Goal: Check status: Check status

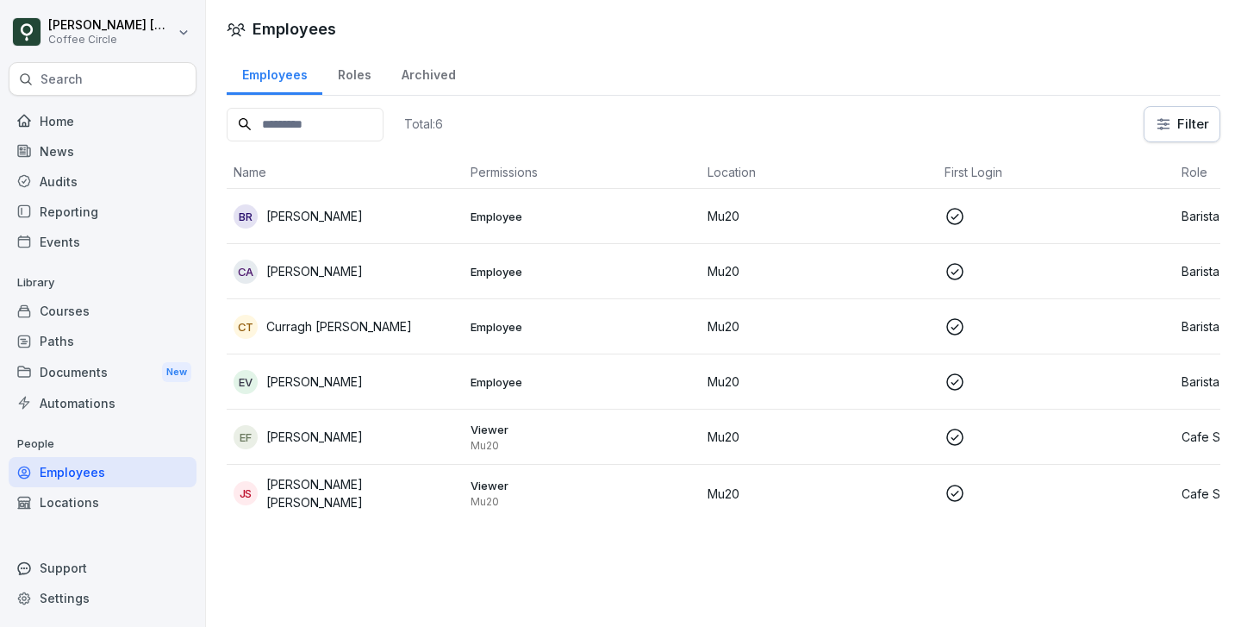
click at [465, 219] on td "Employee" at bounding box center [582, 216] width 237 height 55
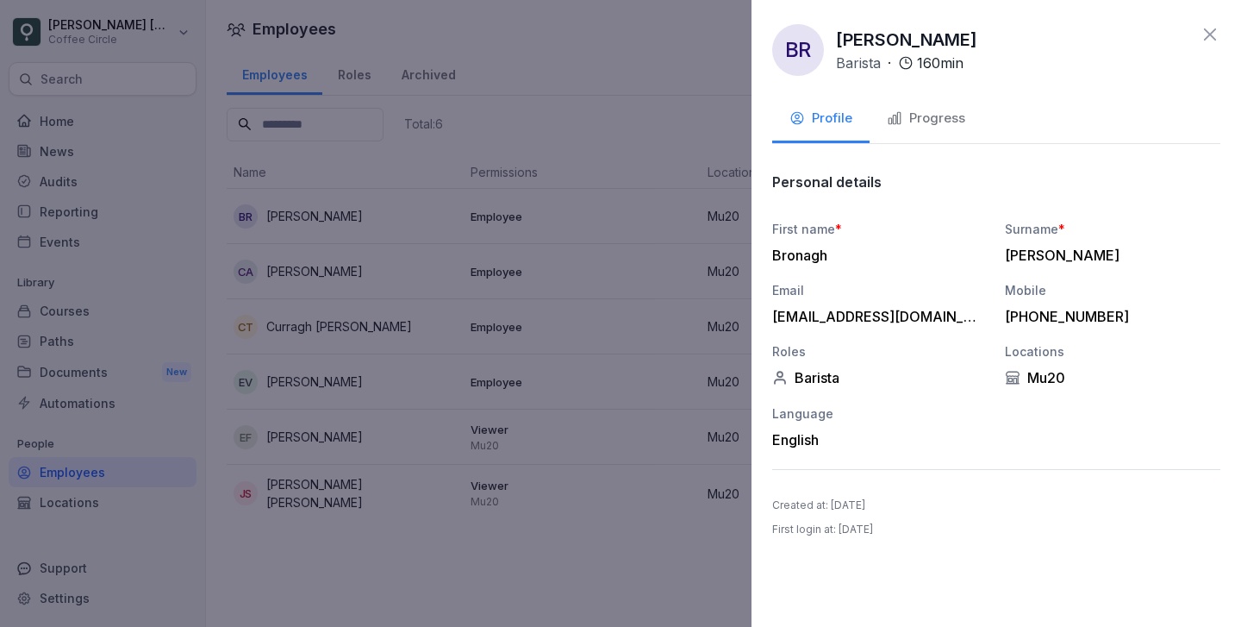
click at [900, 130] on button "Progress" at bounding box center [926, 120] width 113 height 47
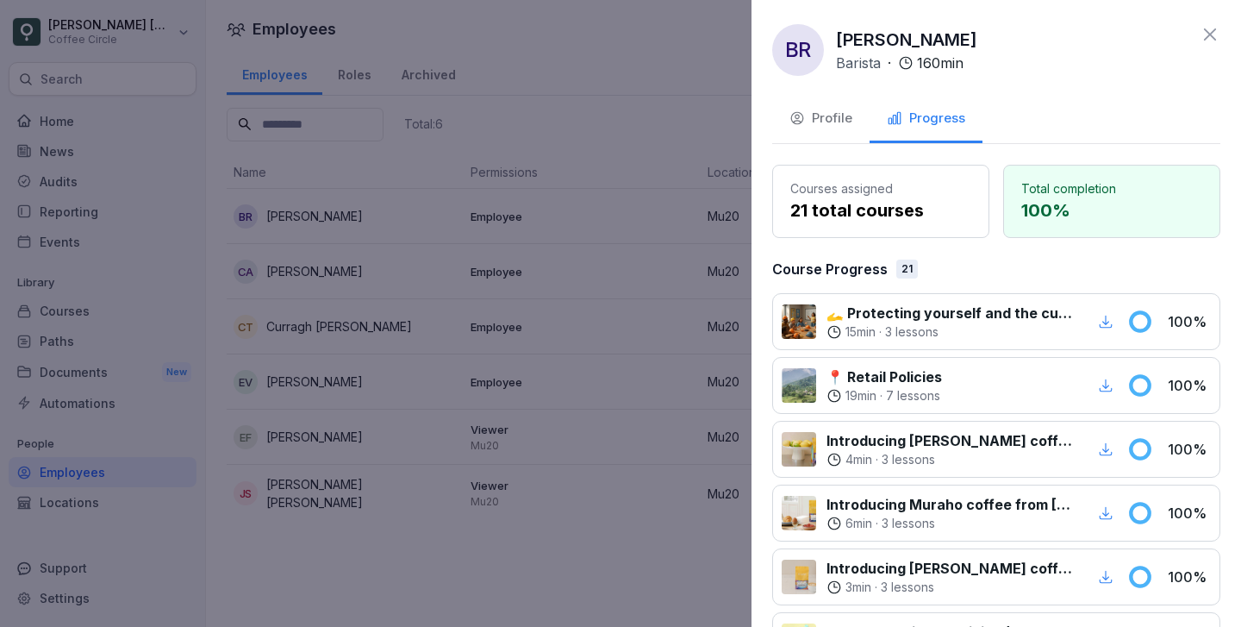
click at [393, 264] on div at bounding box center [620, 313] width 1241 height 627
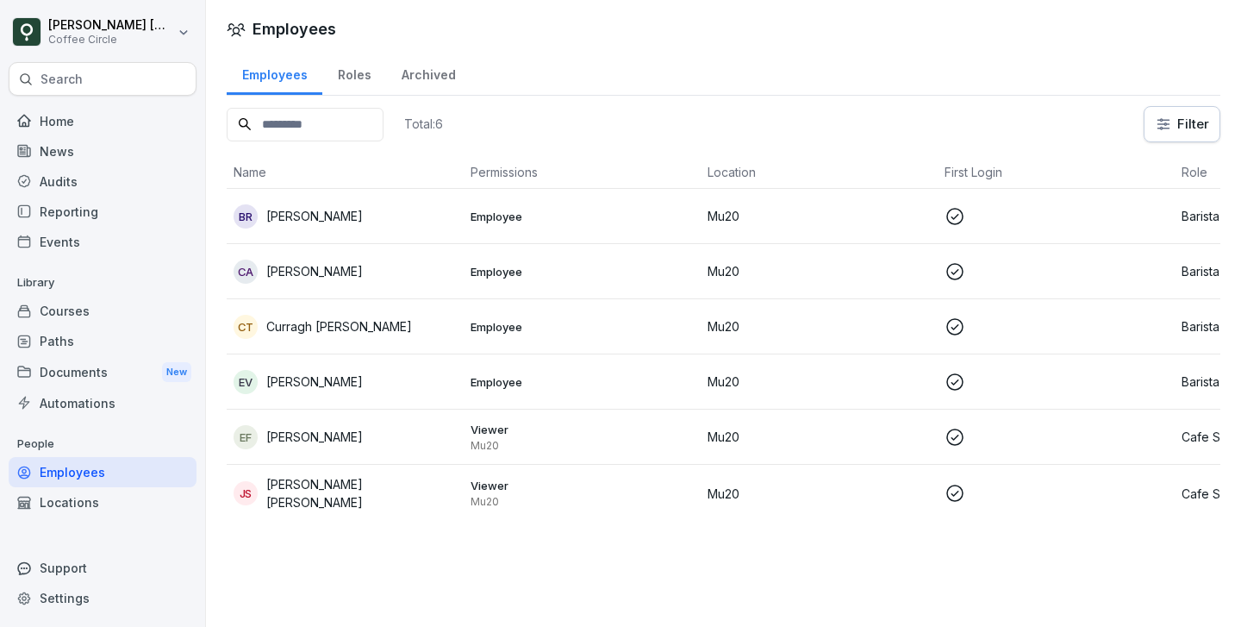
click at [364, 282] on div "CA Cesar Ahmed" at bounding box center [345, 271] width 223 height 24
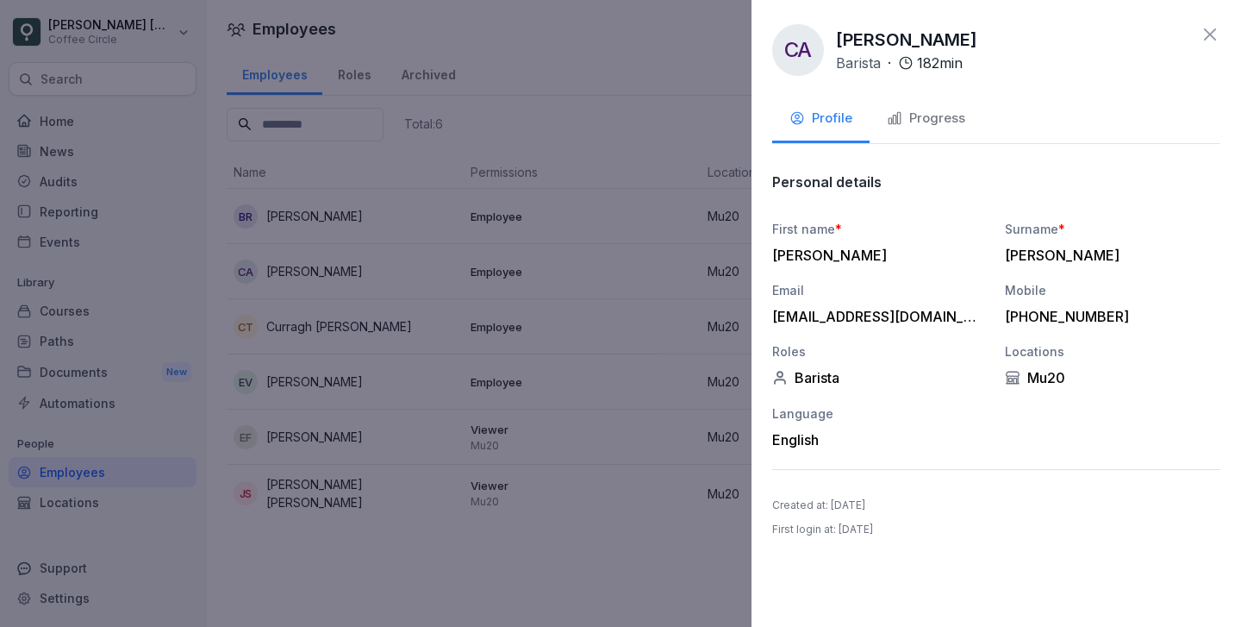
click at [953, 134] on button "Progress" at bounding box center [926, 120] width 113 height 47
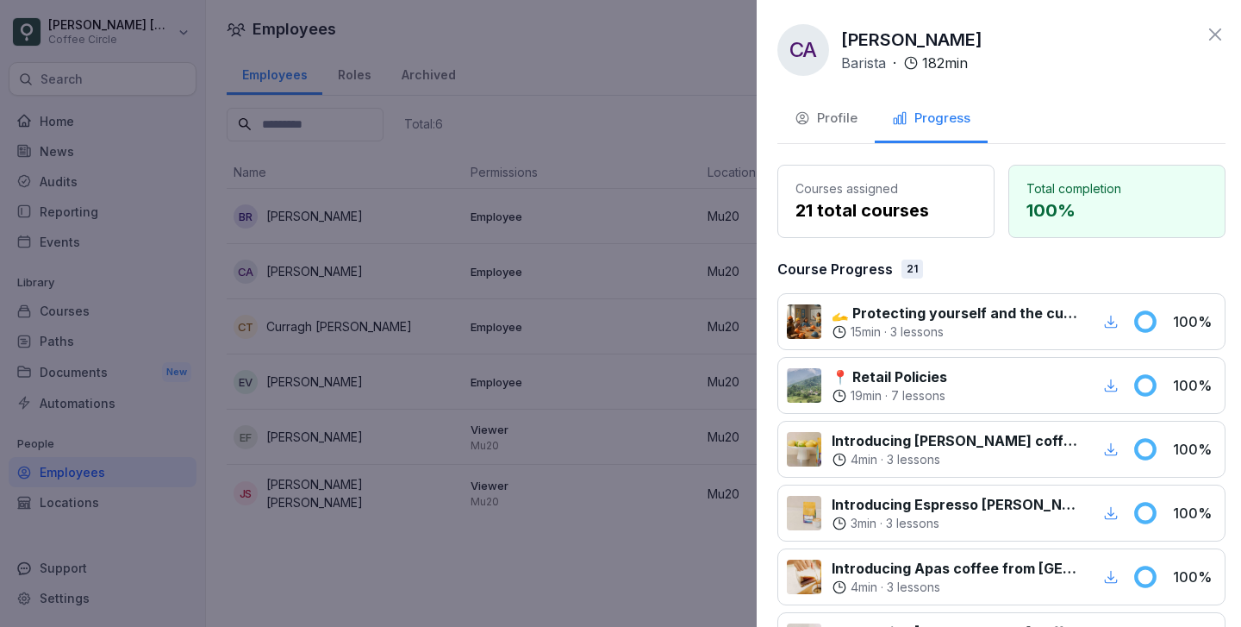
click at [487, 376] on div at bounding box center [620, 313] width 1241 height 627
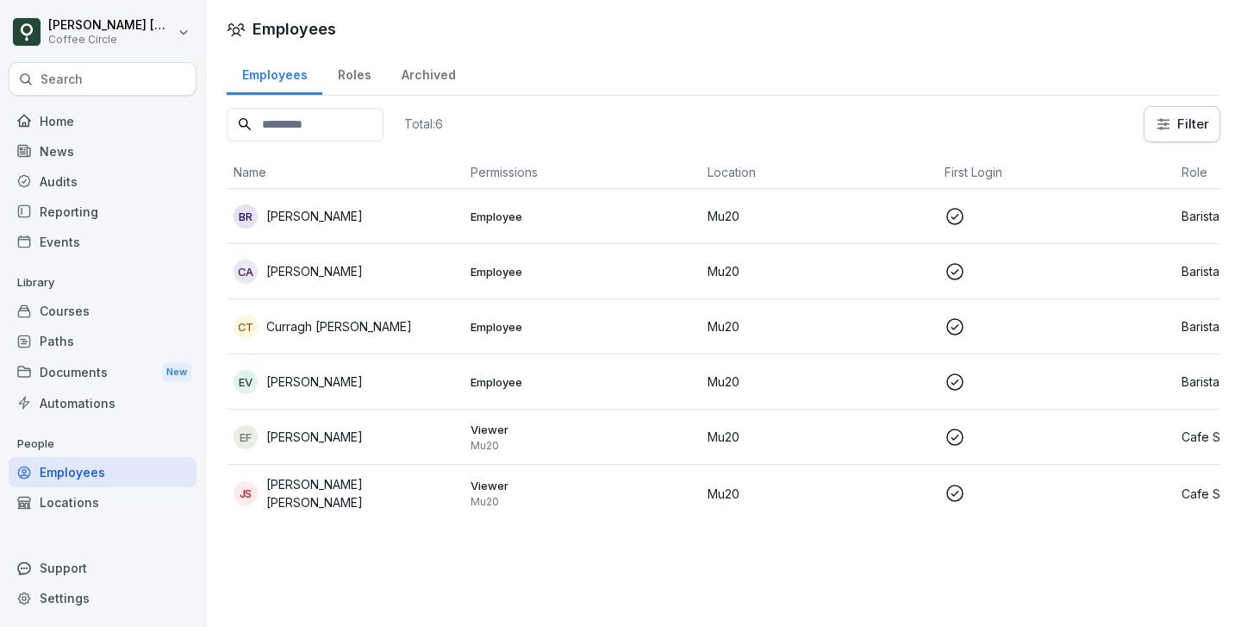
click at [337, 309] on td "CT Curragh Treanor" at bounding box center [345, 326] width 237 height 55
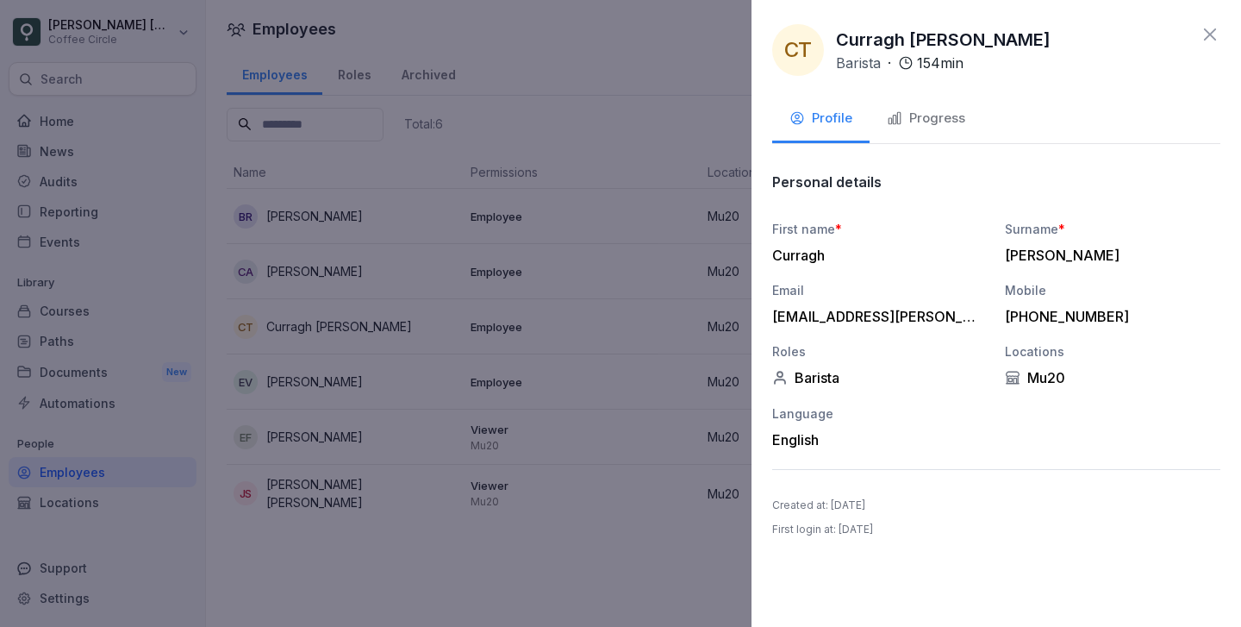
click at [960, 117] on div "Progress" at bounding box center [926, 119] width 78 height 20
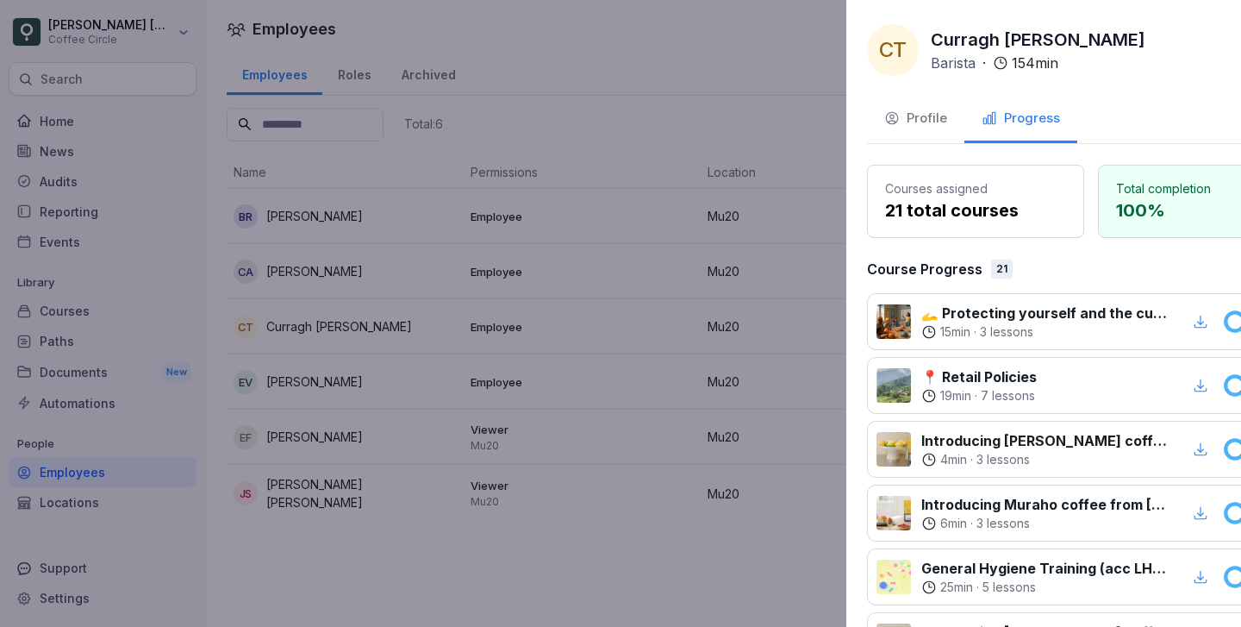
click at [583, 336] on div at bounding box center [620, 313] width 1241 height 627
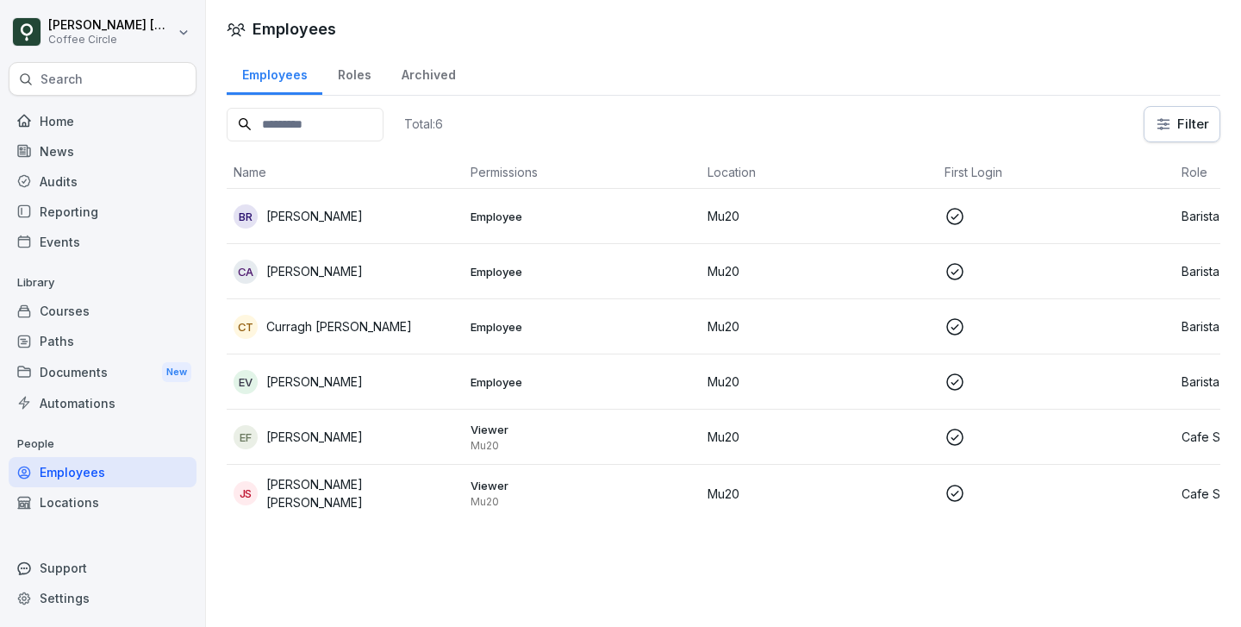
click at [354, 383] on p "[PERSON_NAME]" at bounding box center [314, 381] width 97 height 18
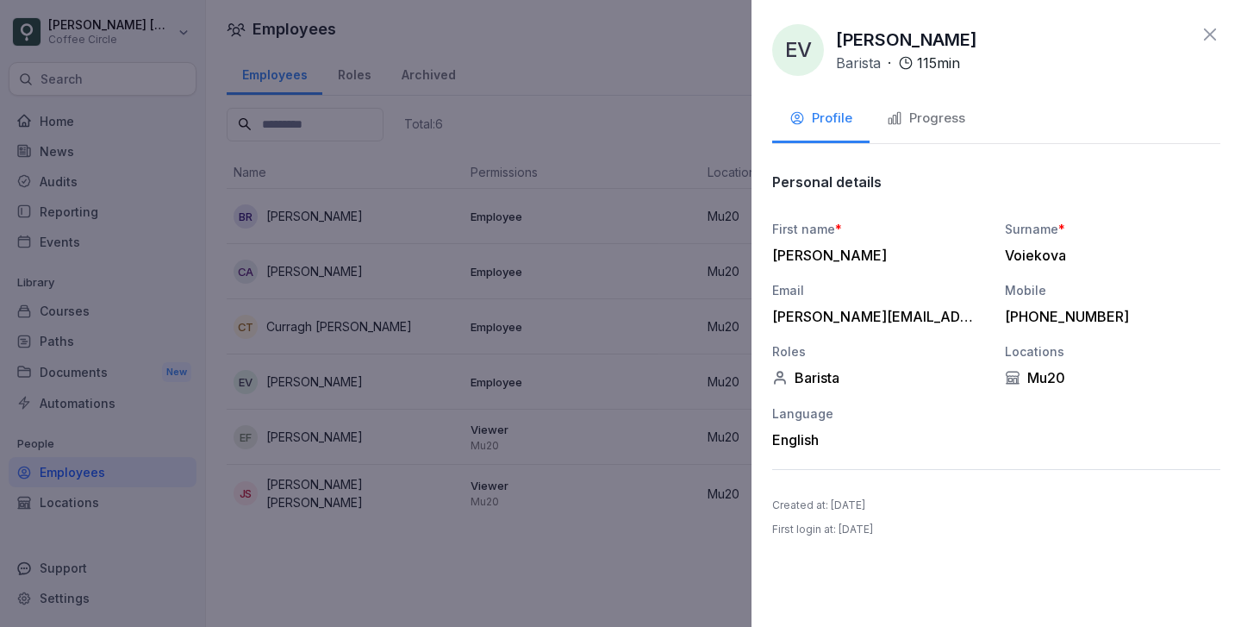
click at [939, 117] on div "Progress" at bounding box center [926, 119] width 78 height 20
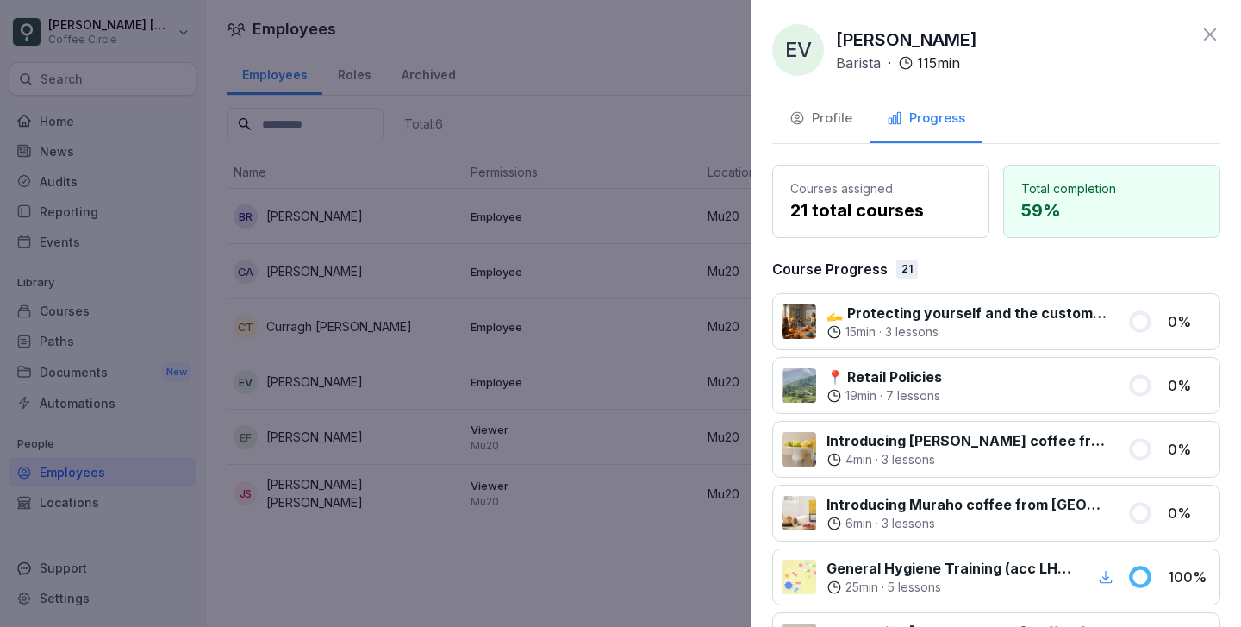
click at [437, 393] on div at bounding box center [620, 313] width 1241 height 627
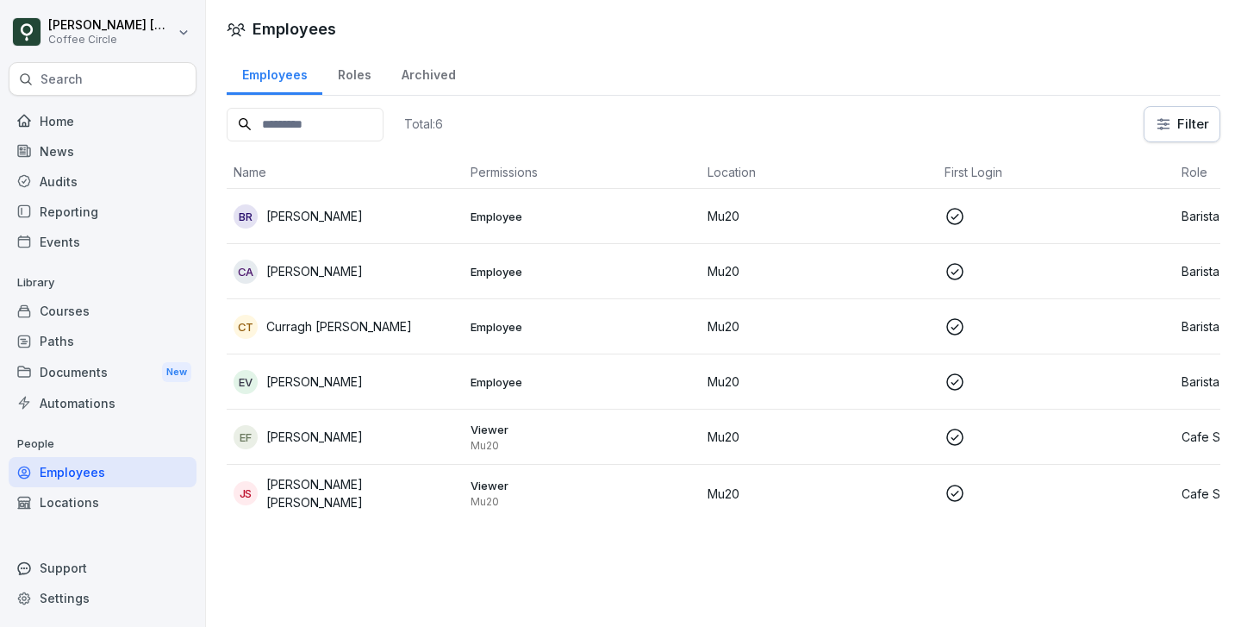
click at [335, 436] on p "[PERSON_NAME]" at bounding box center [314, 436] width 97 height 18
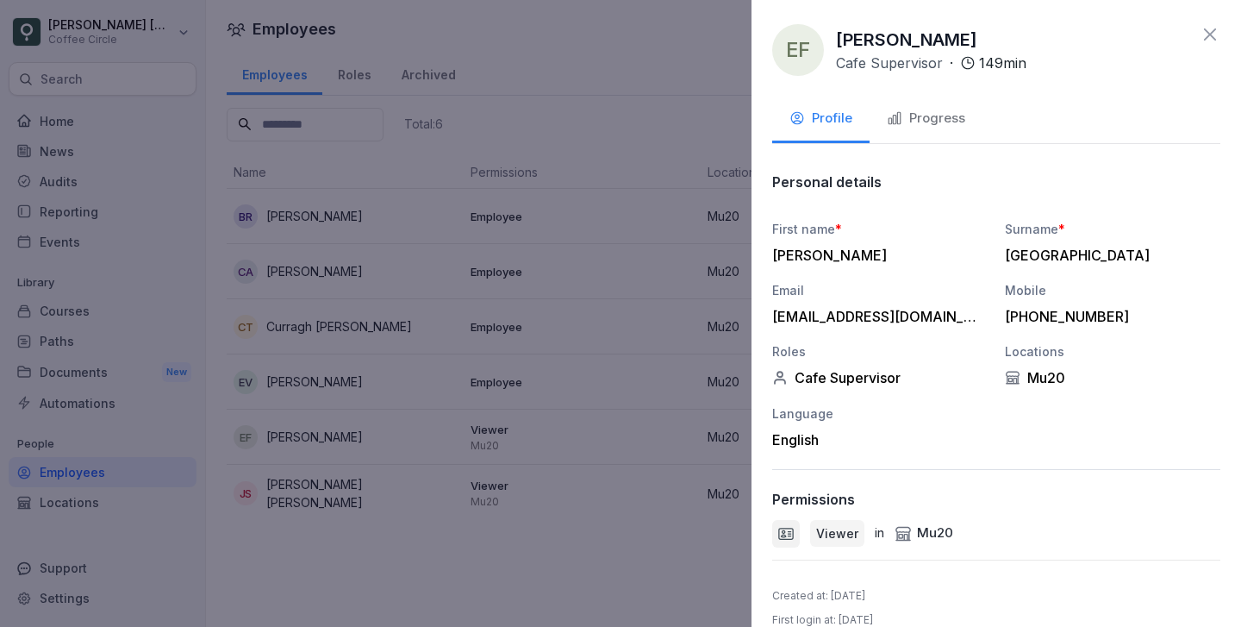
click at [912, 103] on button "Progress" at bounding box center [926, 120] width 113 height 47
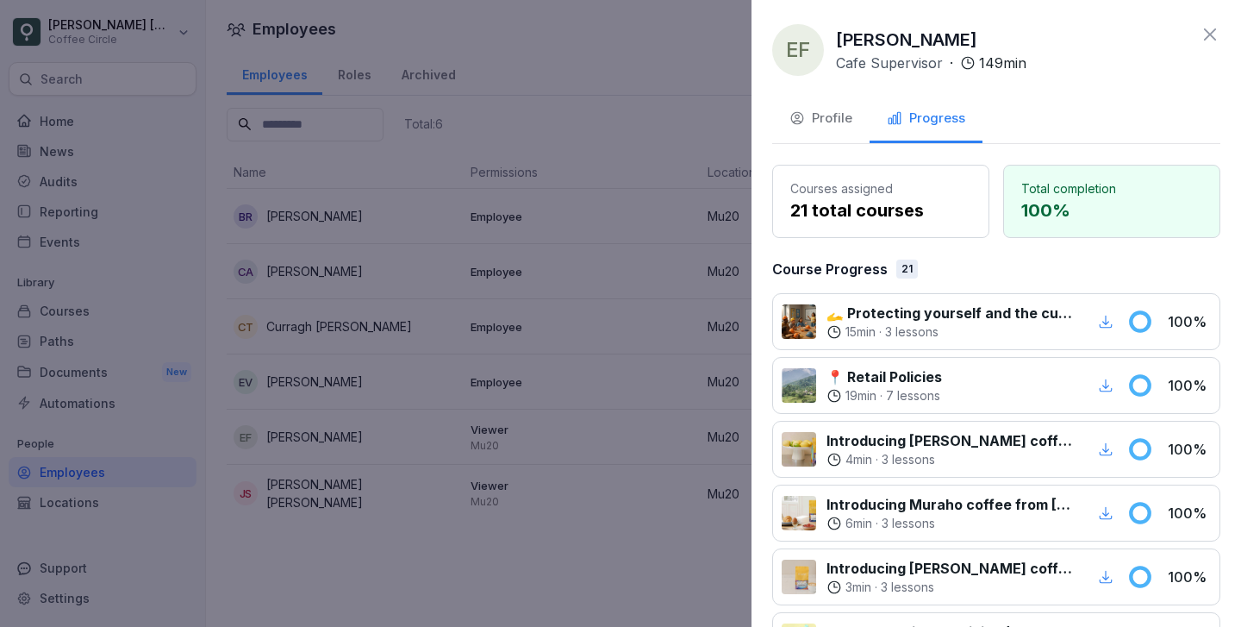
click at [483, 390] on div at bounding box center [620, 313] width 1241 height 627
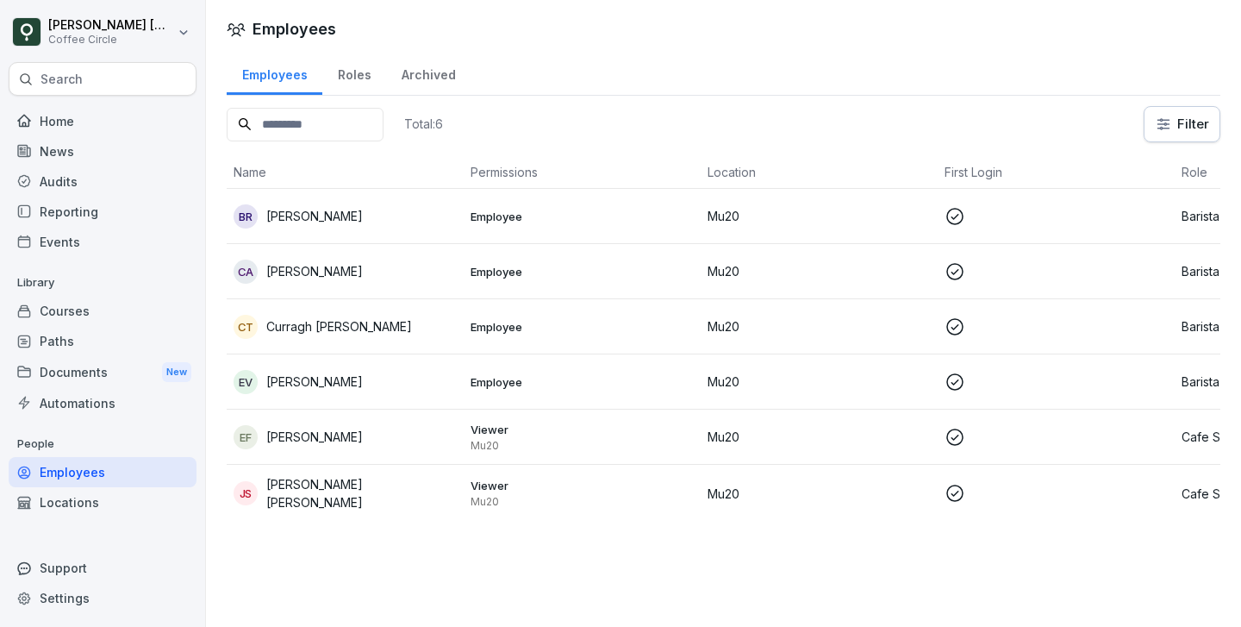
click at [415, 482] on div "JS Juan Cruz Vinet Serantes" at bounding box center [345, 493] width 223 height 36
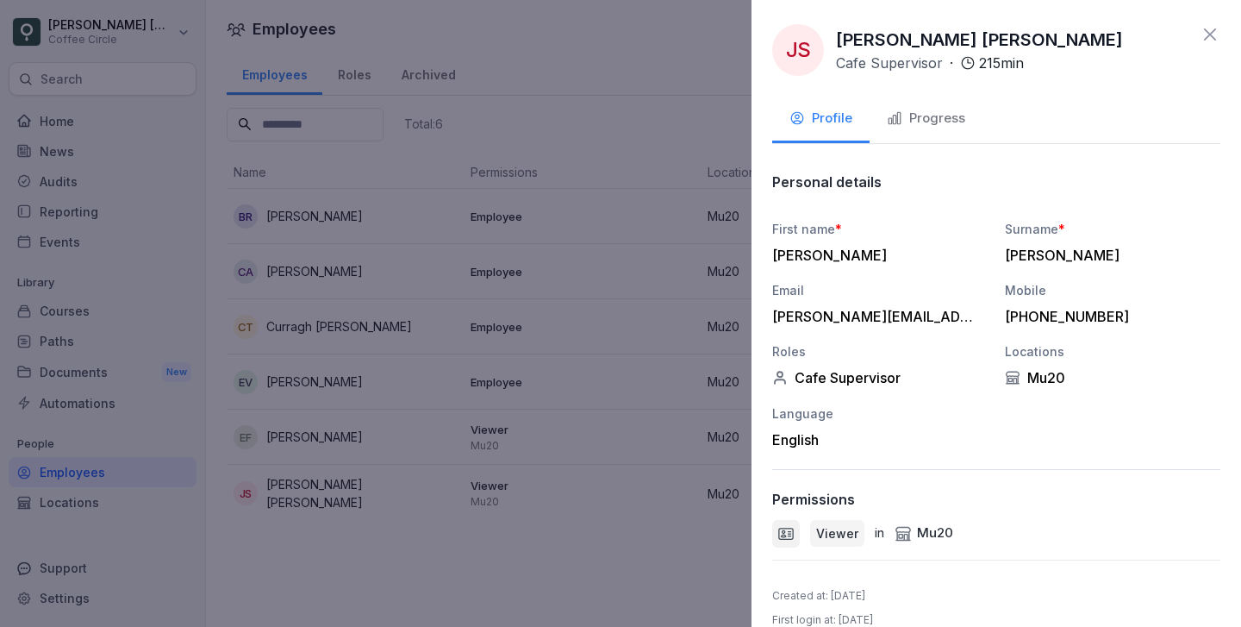
click at [932, 102] on button "Progress" at bounding box center [926, 120] width 113 height 47
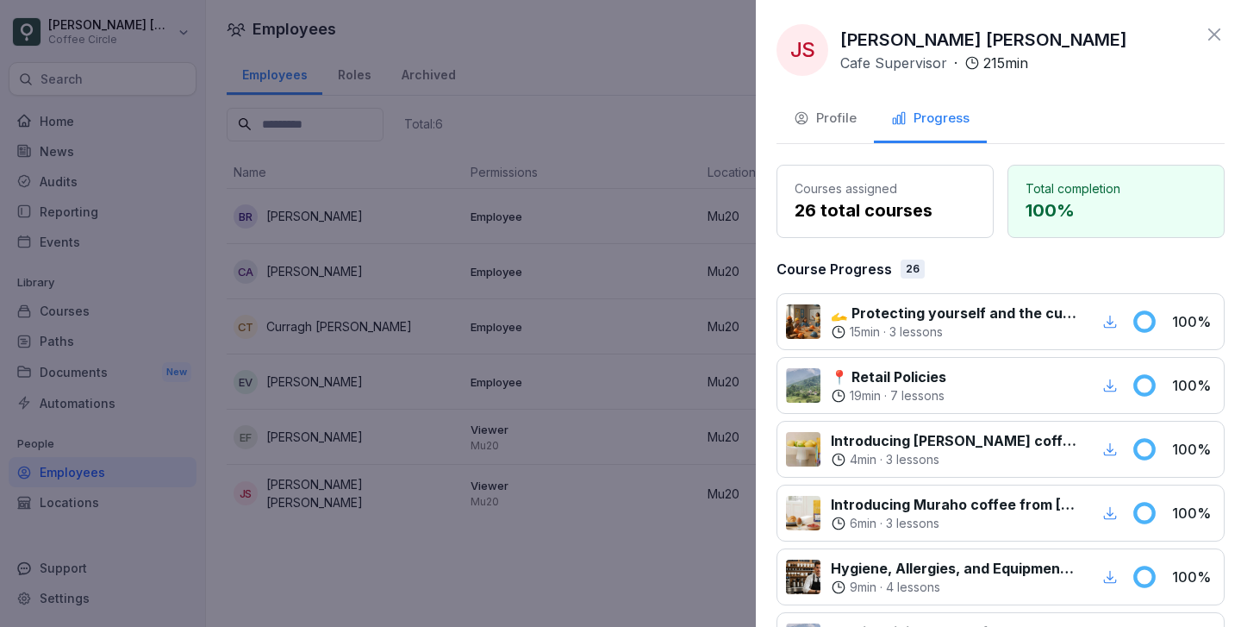
click at [533, 513] on div at bounding box center [620, 313] width 1241 height 627
